Goal: Transaction & Acquisition: Purchase product/service

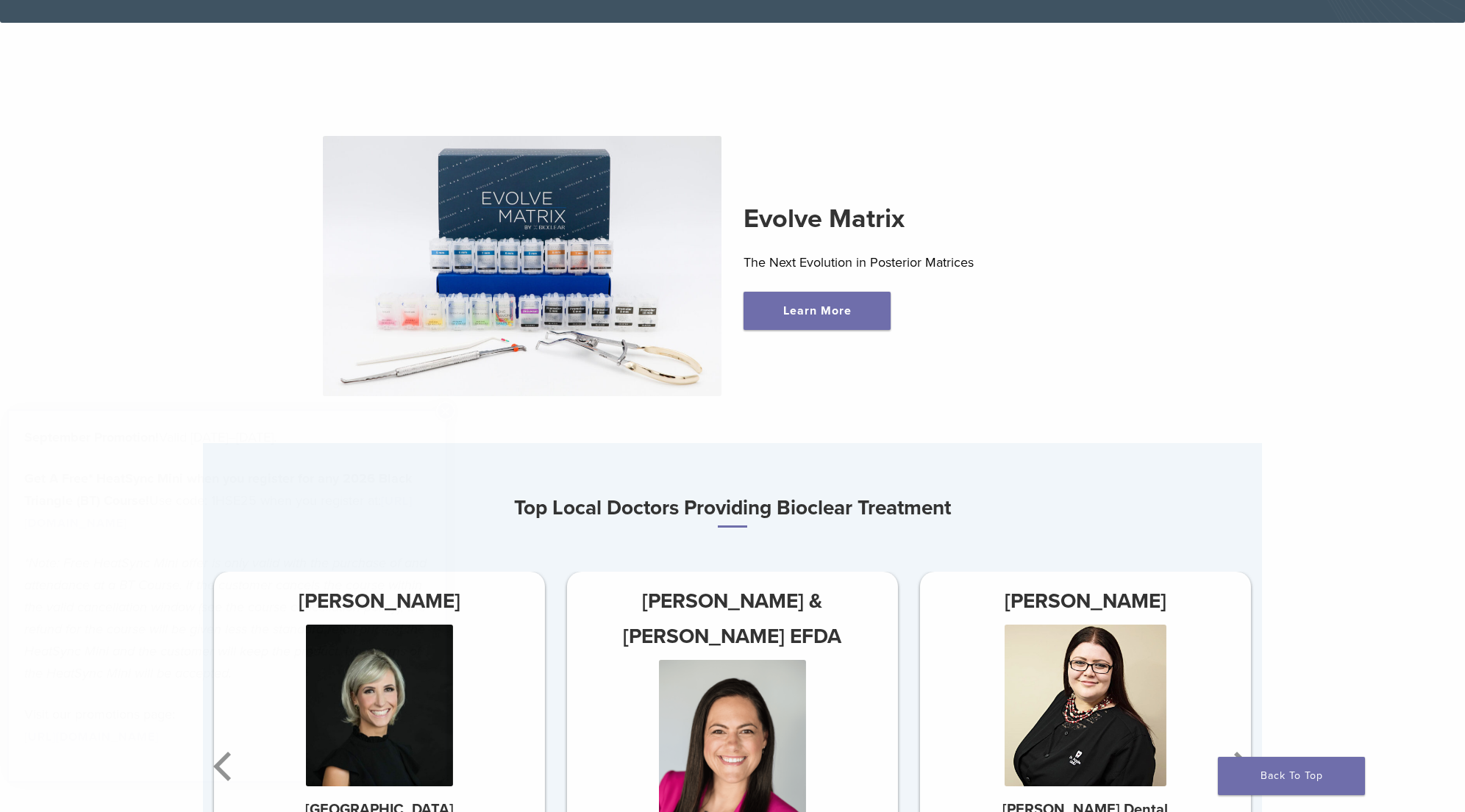
scroll to position [560, 0]
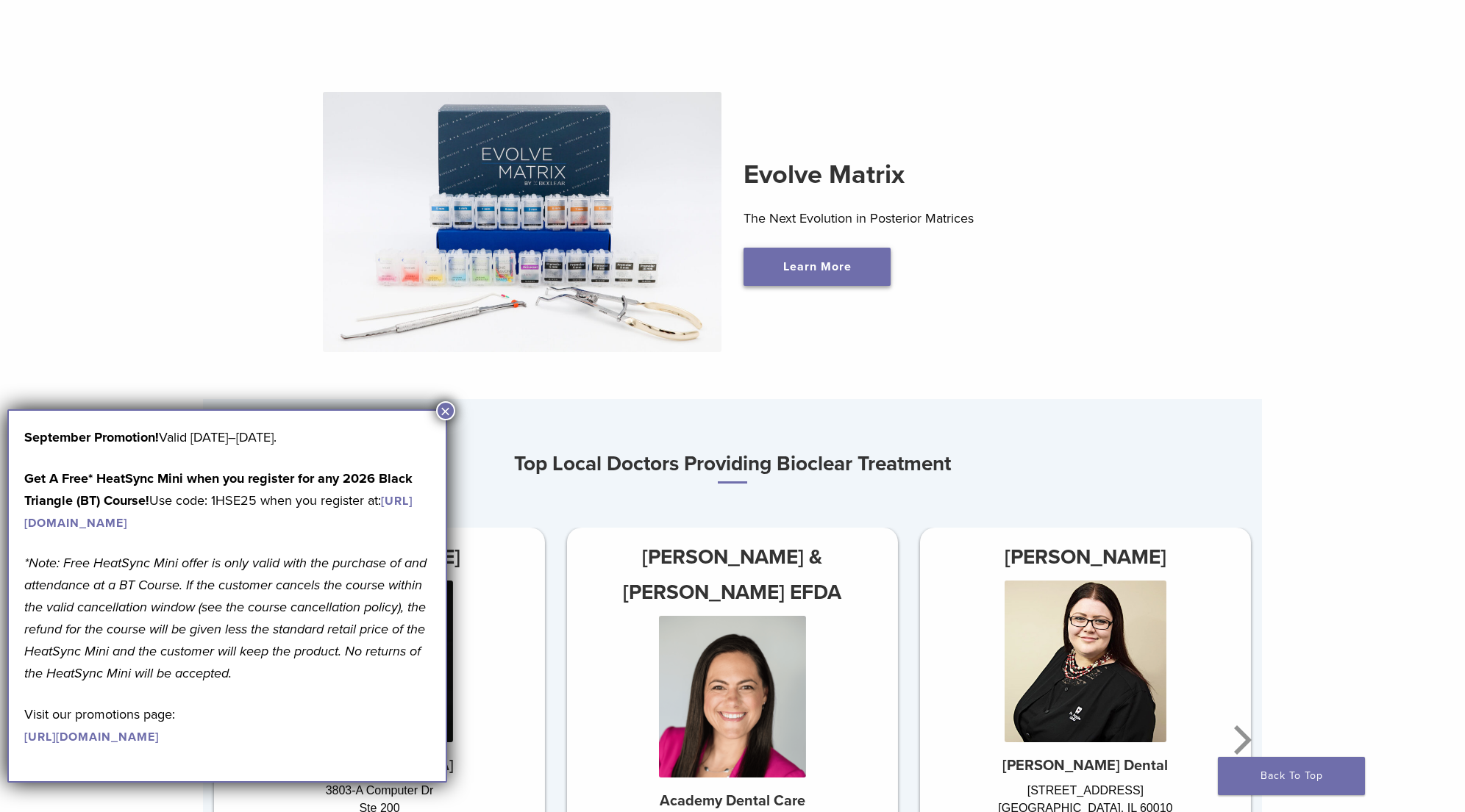
click at [801, 263] on link "Learn More" at bounding box center [817, 267] width 147 height 38
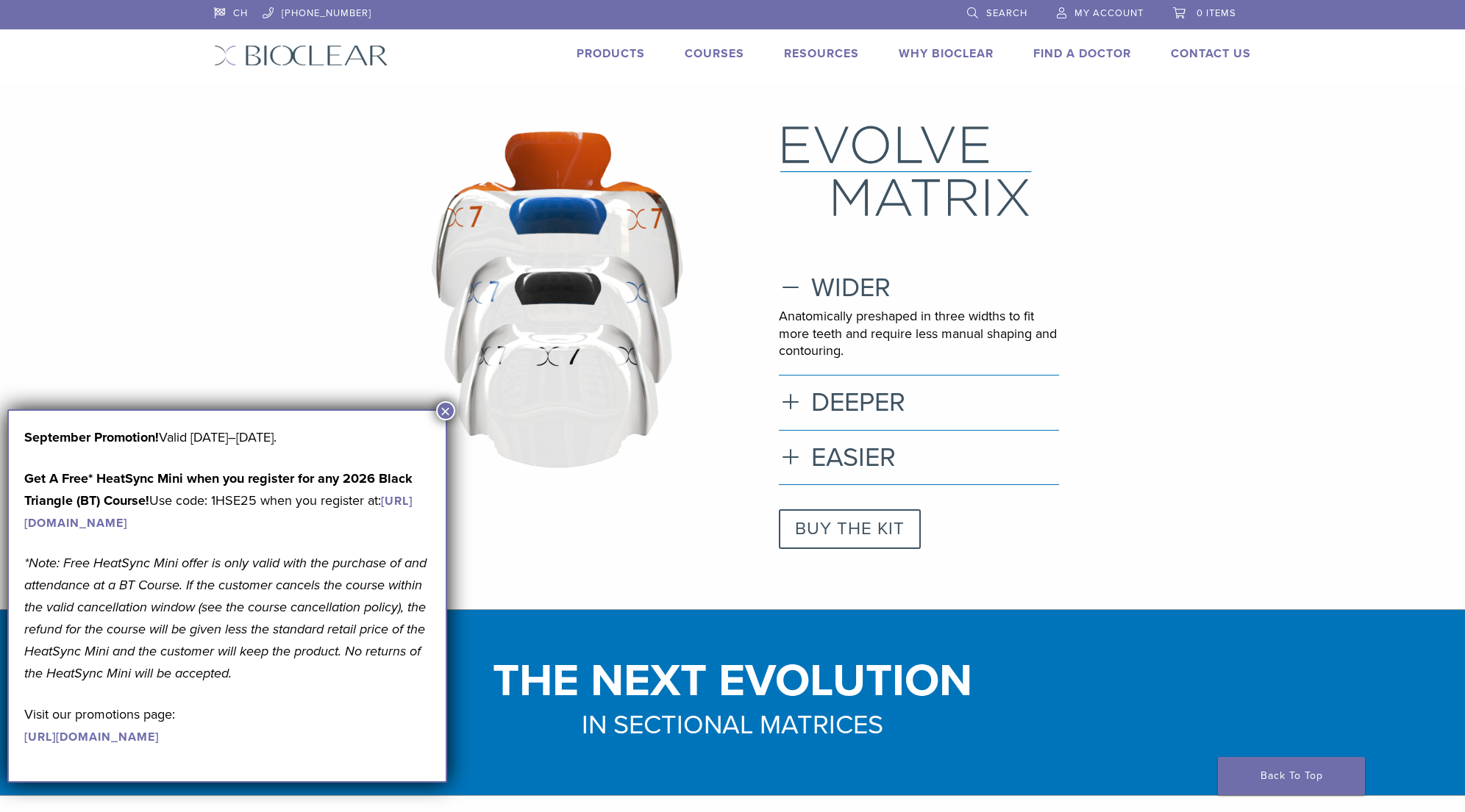
click at [866, 520] on link "BUY THE KIT" at bounding box center [850, 529] width 142 height 40
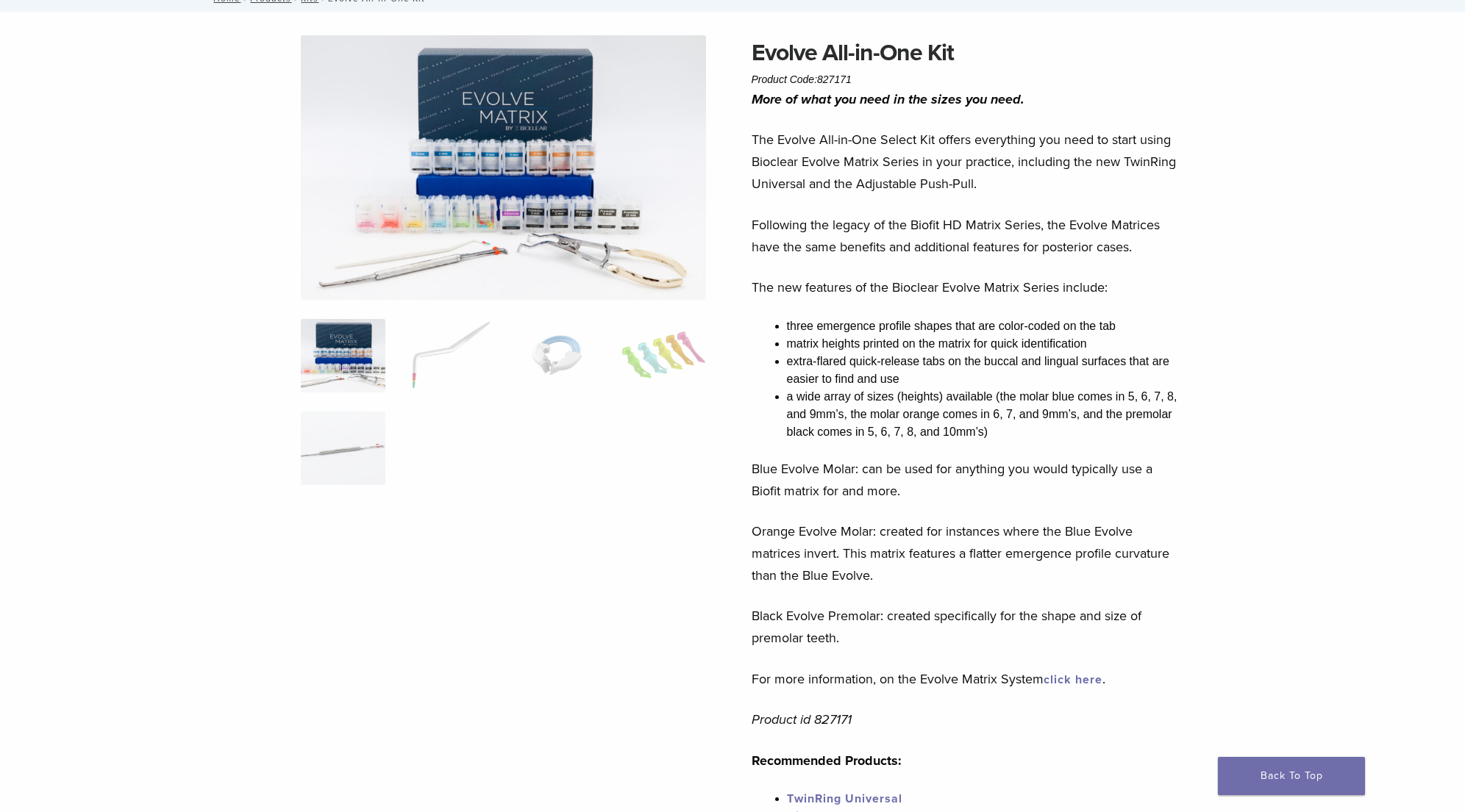
scroll to position [50, 0]
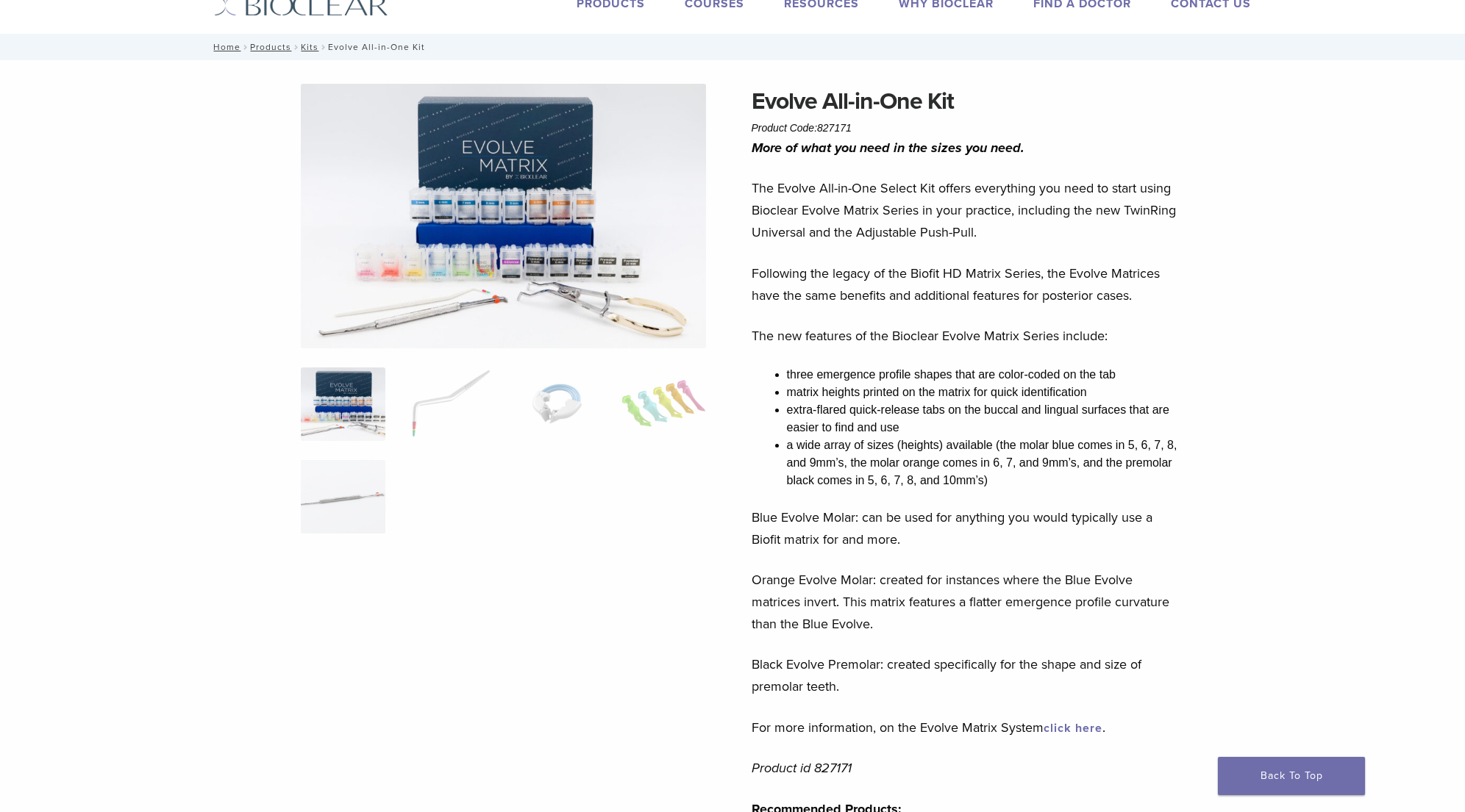
click at [833, 547] on p "Blue Evolve Molar: can be used for anything you would typically use a Biofit ma…" at bounding box center [967, 528] width 432 height 44
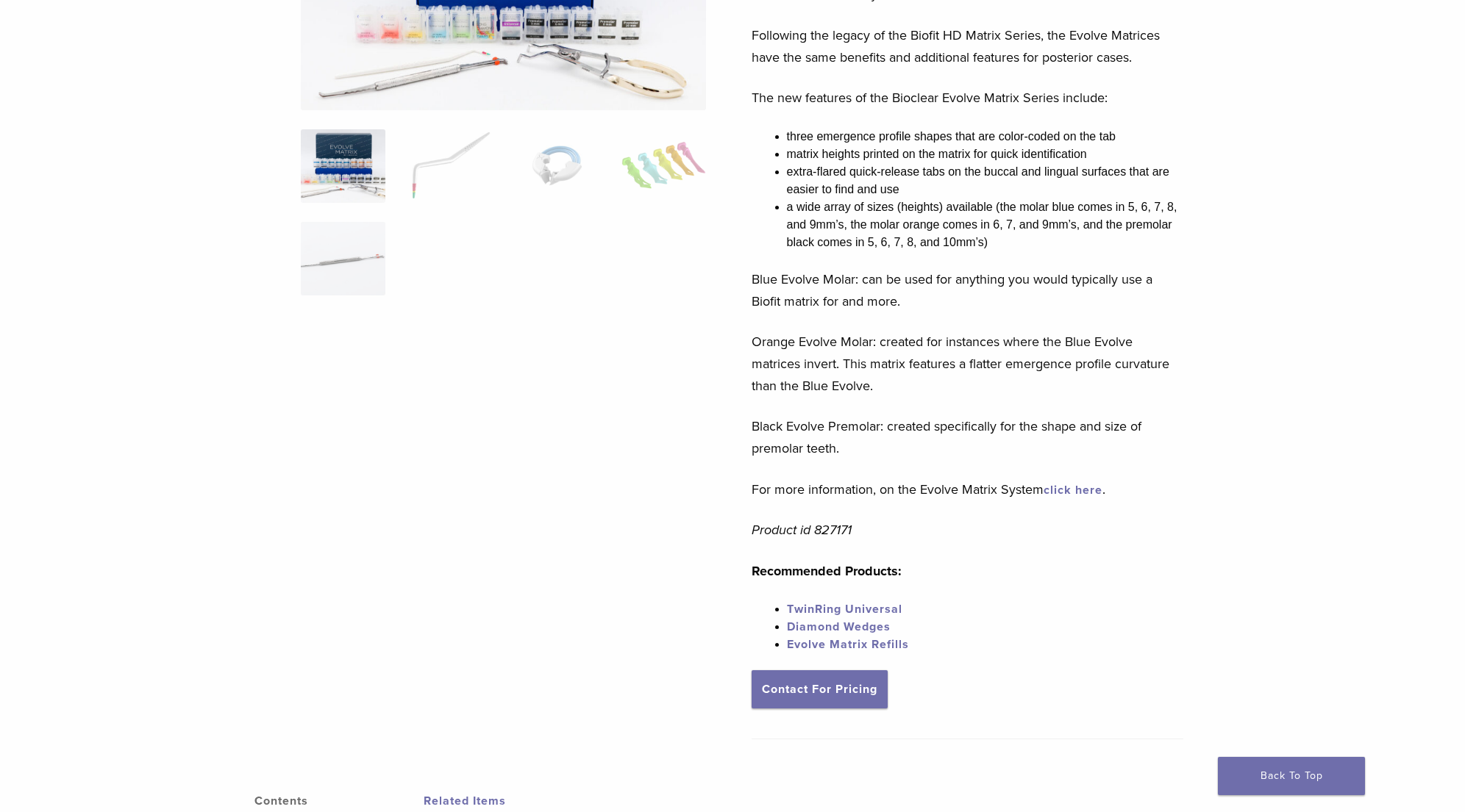
scroll to position [289, 0]
click at [857, 690] on link "Contact For Pricing" at bounding box center [819, 689] width 136 height 38
click at [857, 425] on p "Black Evolve Premolar: created specifically for the shape and size of premolar …" at bounding box center [967, 437] width 432 height 44
click at [892, 278] on p "Blue Evolve Molar: can be used for anything you would typically use a Biofit ma…" at bounding box center [967, 290] width 432 height 44
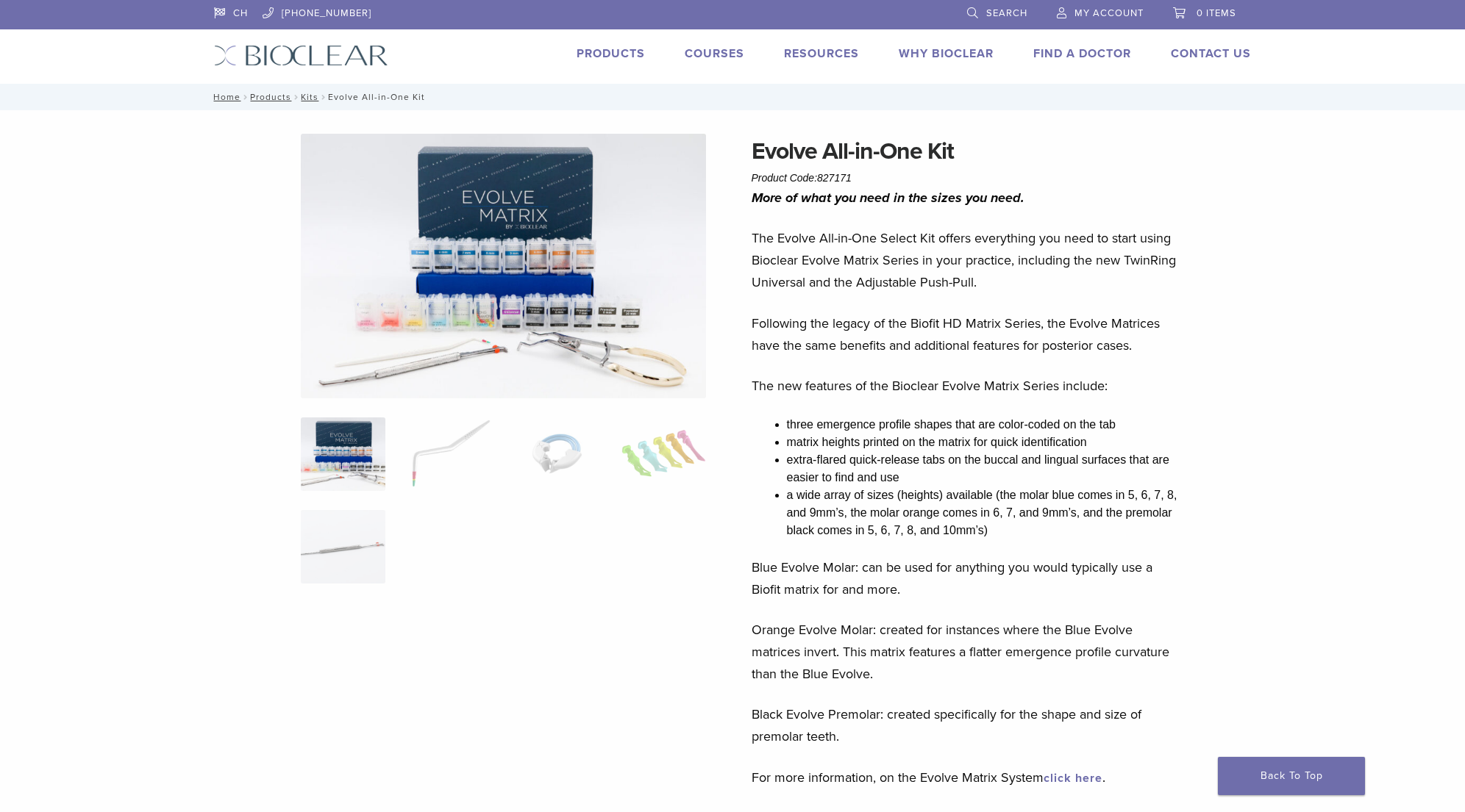
scroll to position [0, 0]
